Goal: Information Seeking & Learning: Understand process/instructions

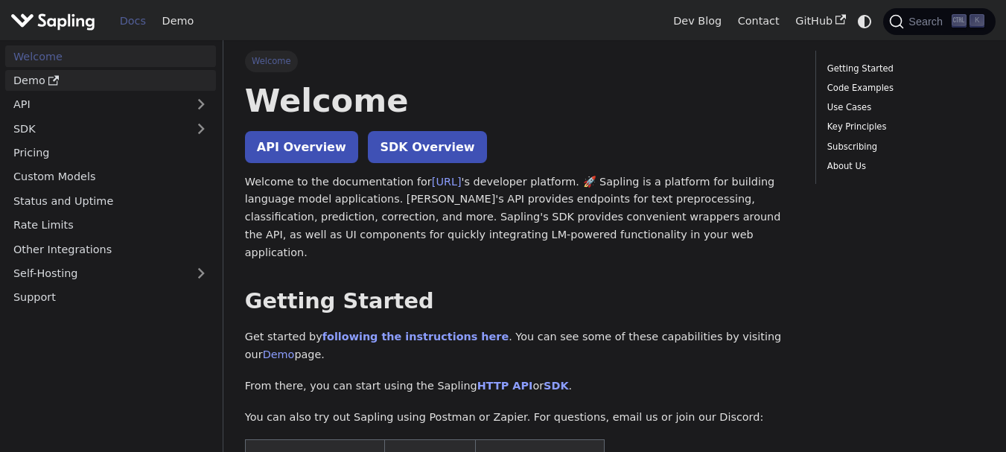
click at [48, 76] on icon "Docs sidebar" at bounding box center [53, 80] width 10 height 10
click at [51, 75] on icon "Docs sidebar" at bounding box center [53, 80] width 10 height 10
